Goal: Understand process/instructions

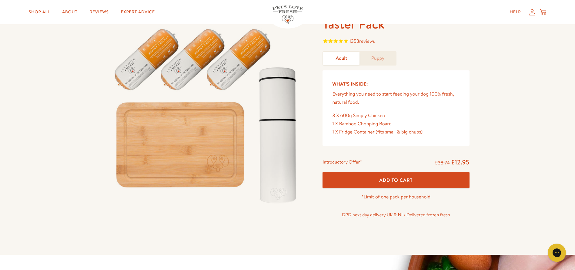
scroll to position [14, 0]
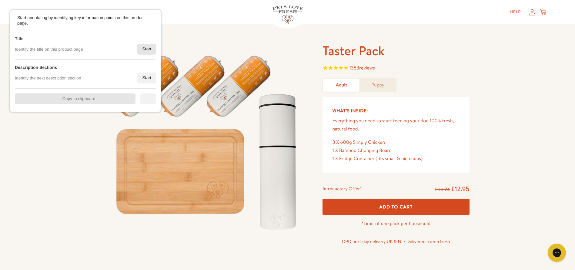
click at [149, 46] on div "Start" at bounding box center [146, 49] width 19 height 11
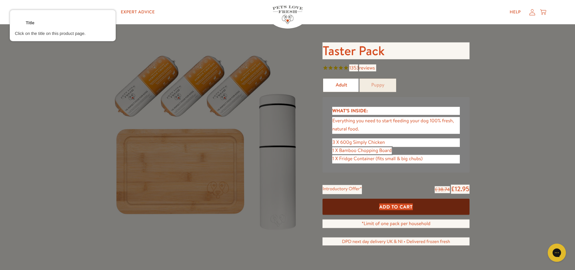
click at [342, 45] on div at bounding box center [396, 51] width 148 height 18
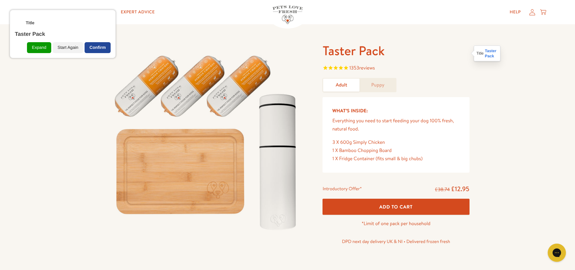
click at [101, 47] on div "Confirm" at bounding box center [98, 47] width 26 height 11
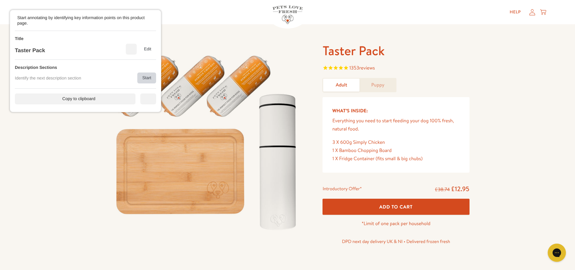
click at [147, 81] on div "Start" at bounding box center [146, 77] width 19 height 11
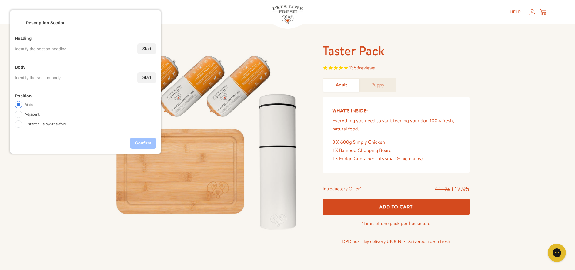
click at [147, 79] on div "Start" at bounding box center [146, 77] width 19 height 11
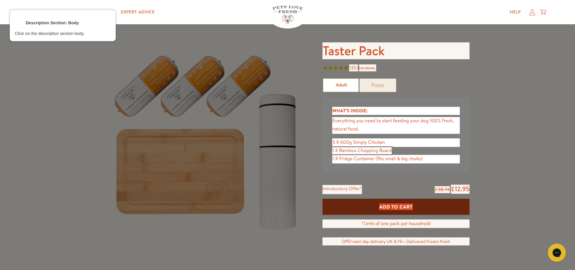
click at [347, 127] on div at bounding box center [395, 125] width 128 height 18
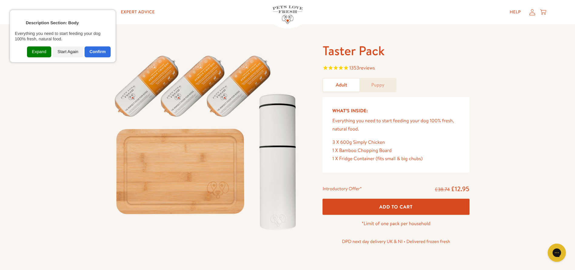
click at [46, 52] on div "Expand" at bounding box center [39, 51] width 24 height 11
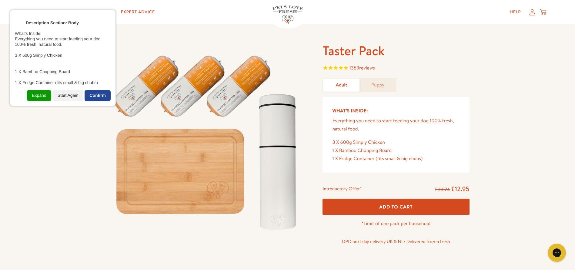
click at [92, 93] on div "Confirm" at bounding box center [98, 95] width 26 height 11
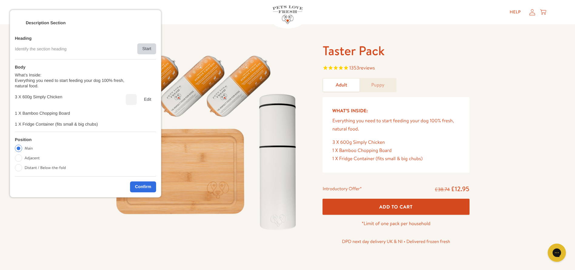
click at [139, 50] on div "Start" at bounding box center [146, 48] width 19 height 11
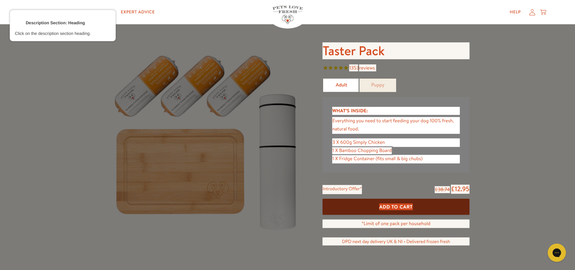
click at [348, 112] on div at bounding box center [395, 110] width 128 height 9
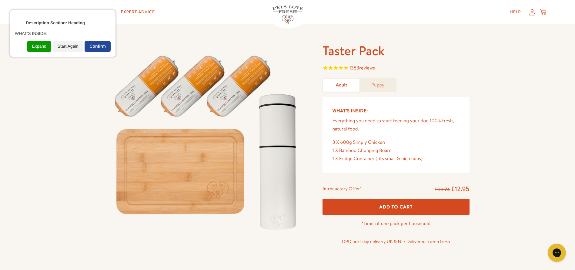
click at [101, 44] on div "Confirm" at bounding box center [98, 46] width 26 height 11
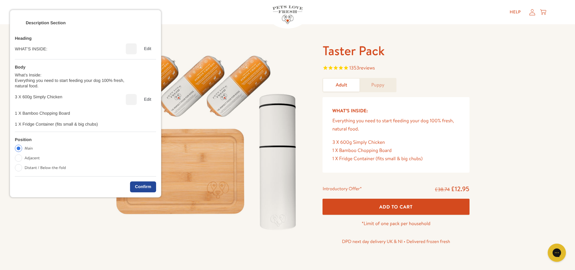
drag, startPoint x: 144, startPoint y: 189, endPoint x: 205, endPoint y: 172, distance: 63.3
click at [144, 189] on div "Confirm" at bounding box center [143, 186] width 26 height 11
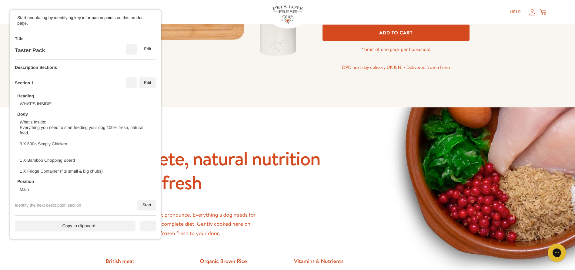
scroll to position [241, 0]
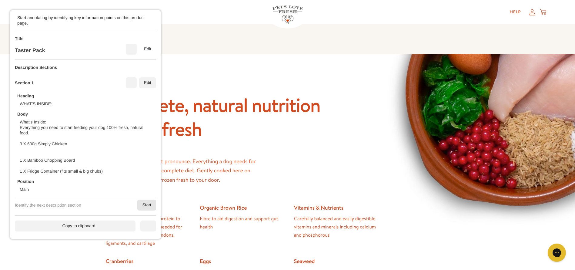
click at [145, 199] on div "Start" at bounding box center [146, 204] width 19 height 11
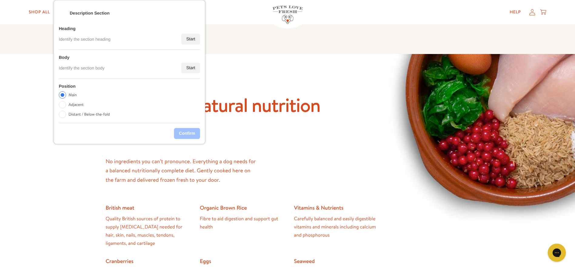
drag, startPoint x: 90, startPoint y: 73, endPoint x: 133, endPoint y: 39, distance: 55.2
click at [133, 39] on div "Heading Identify the section heading Start Body Identify the section body Start…" at bounding box center [129, 72] width 141 height 102
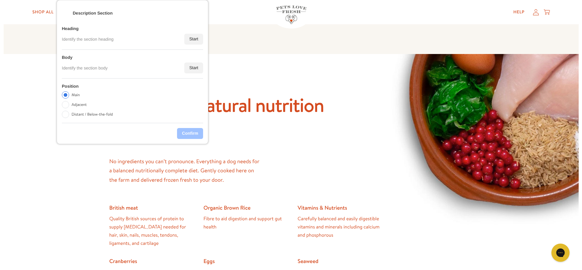
scroll to position [14, 0]
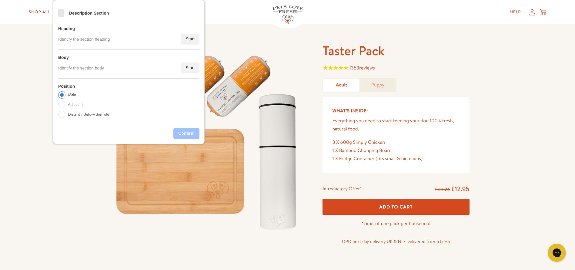
click at [61, 13] on div "<" at bounding box center [61, 14] width 6 height 6
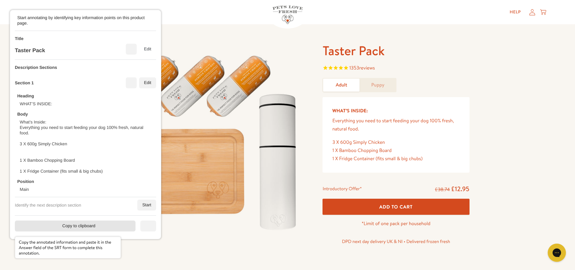
click at [90, 199] on div "Copy to clipboard" at bounding box center [75, 225] width 121 height 11
